Goal: Task Accomplishment & Management: Manage account settings

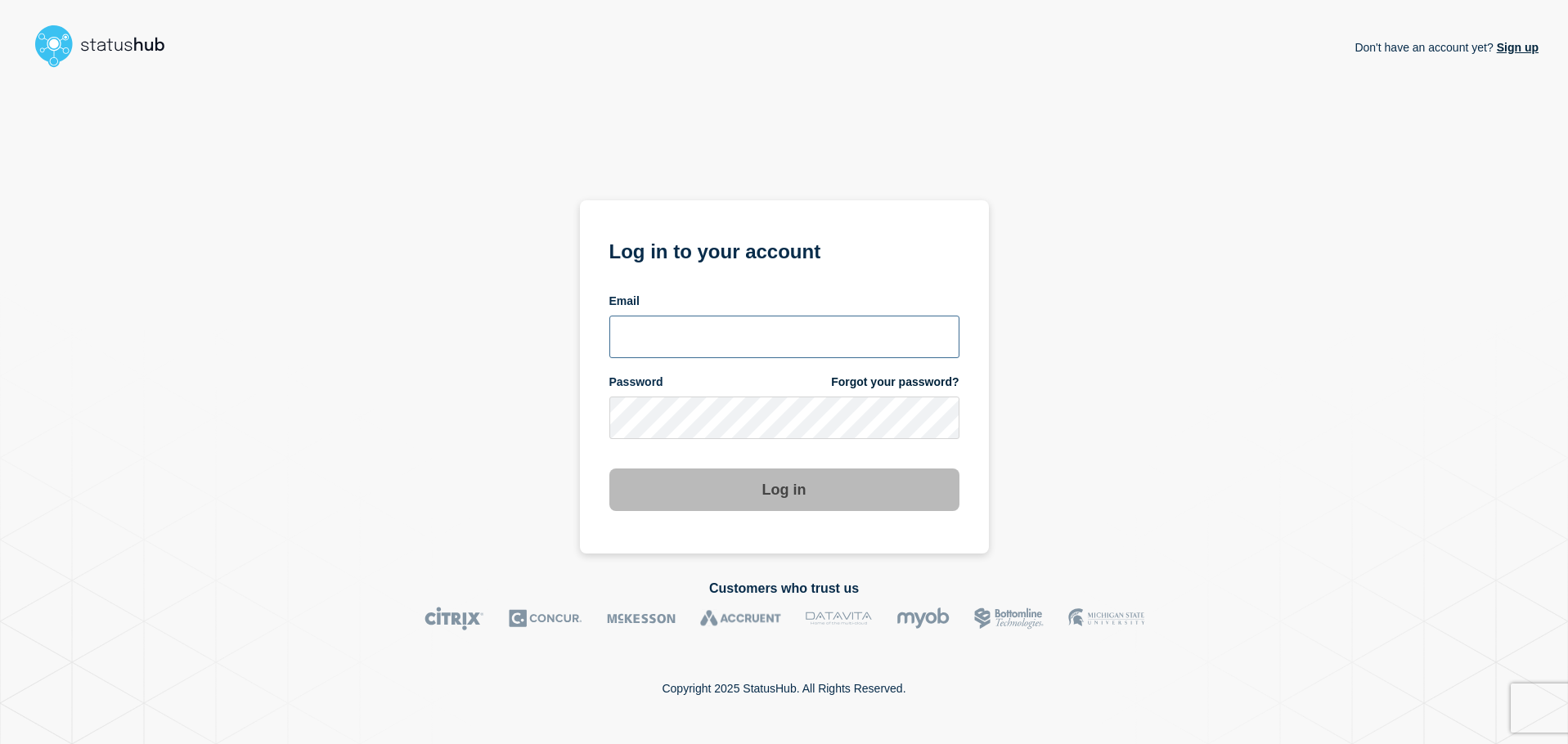
click at [702, 338] on input "email input" at bounding box center [784, 337] width 350 height 43
click at [723, 326] on input "email input" at bounding box center [784, 337] width 350 height 43
type input "bkotha@clemson.edu"
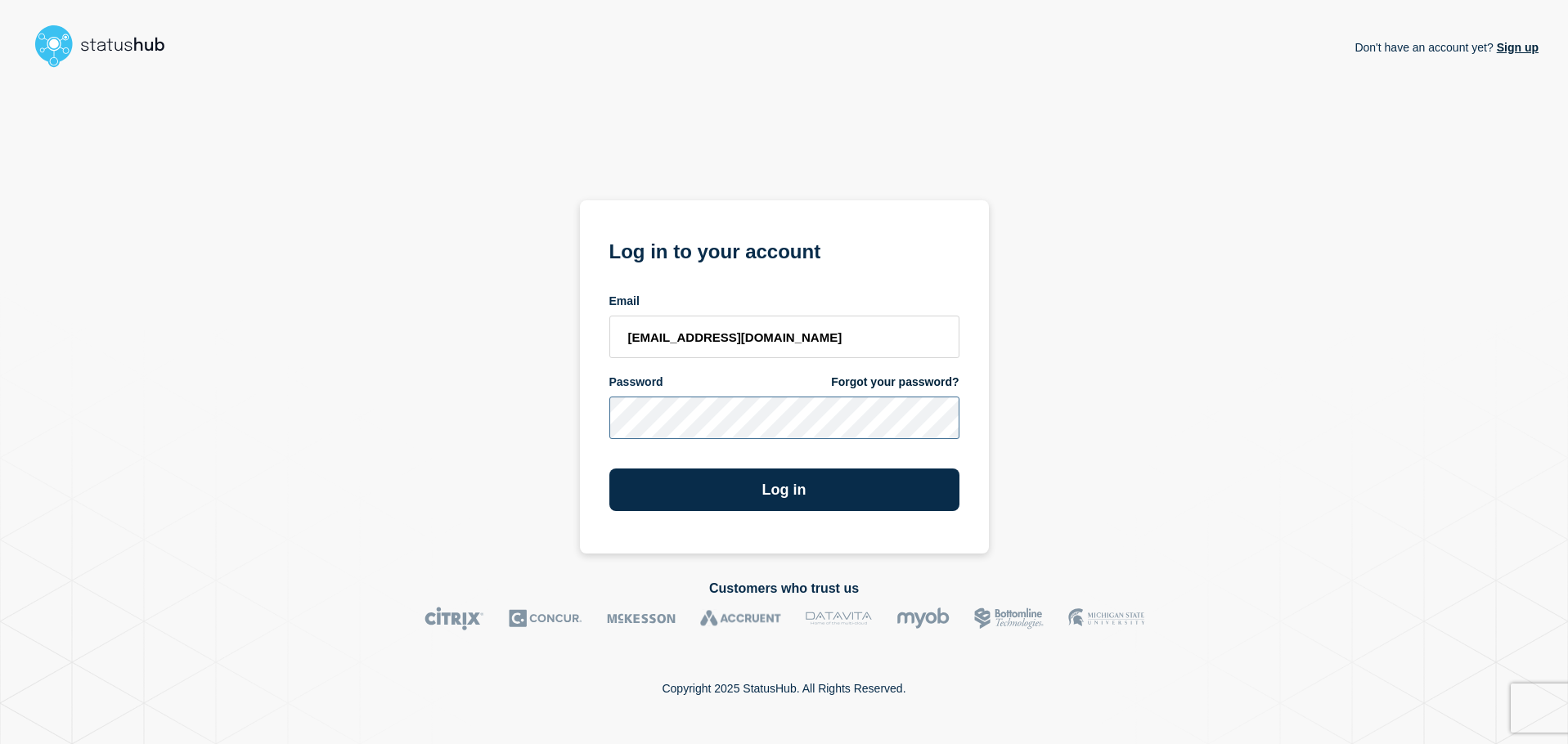
click at [609, 469] on button "Log in" at bounding box center [784, 490] width 350 height 43
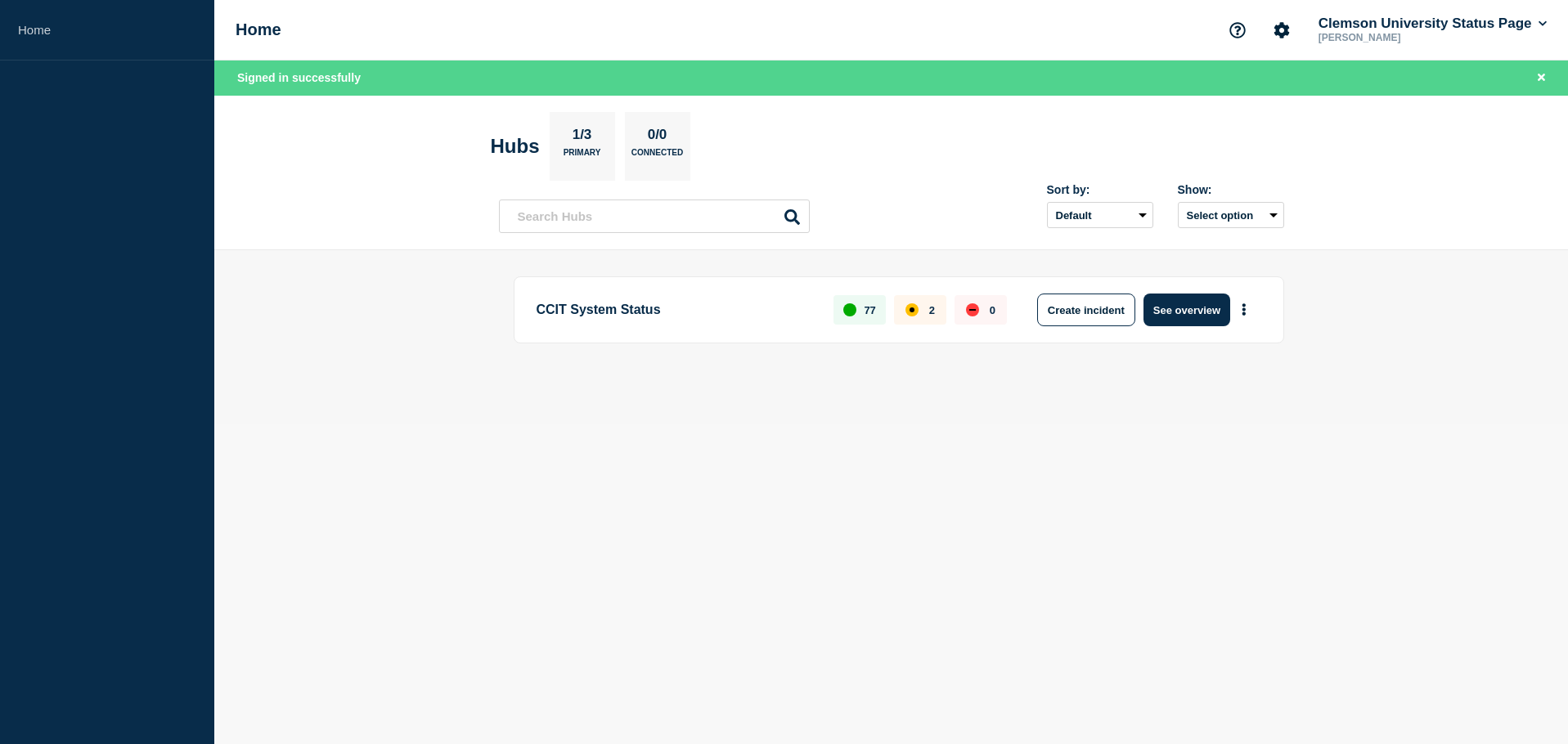
drag, startPoint x: 606, startPoint y: 1, endPoint x: 1182, endPoint y: 127, distance: 589.3
click at [1182, 127] on section "Hubs 1/3 Primary 0/0 Connected" at bounding box center [891, 146] width 801 height 69
